Goal: Obtain resource: Download file/media

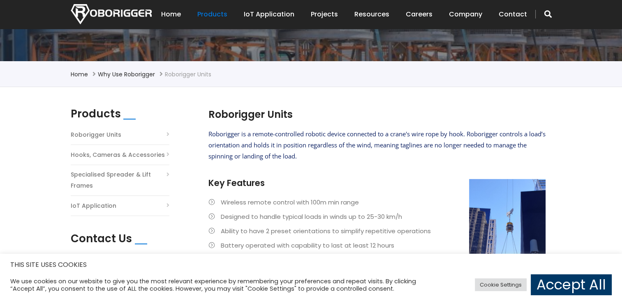
scroll to position [164, 0]
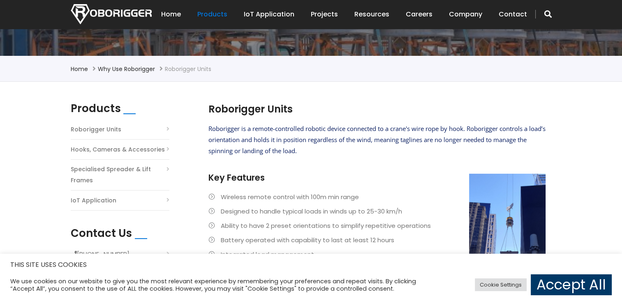
click at [165, 200] on li "IoT Application" at bounding box center [120, 203] width 99 height 16
click at [109, 199] on link "IoT Application" at bounding box center [94, 200] width 46 height 11
click at [164, 128] on li "Roborigger Units" at bounding box center [120, 132] width 99 height 16
click at [97, 128] on link "Roborigger Units" at bounding box center [96, 129] width 51 height 11
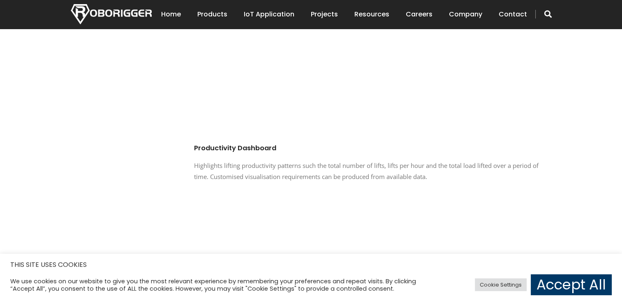
scroll to position [493, 0]
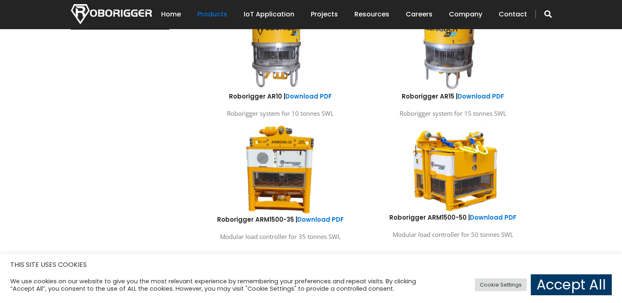
scroll to position [493, 0]
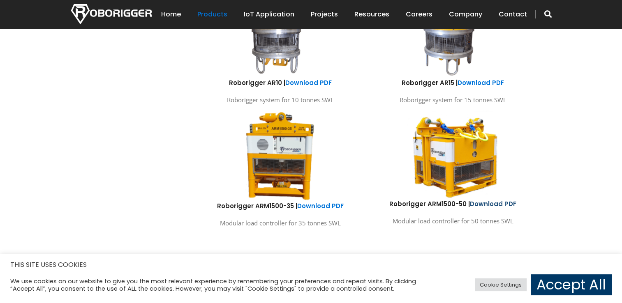
drag, startPoint x: 517, startPoint y: 195, endPoint x: 479, endPoint y: 202, distance: 38.4
click at [479, 202] on link "Download PDF" at bounding box center [493, 204] width 46 height 9
